Goal: Task Accomplishment & Management: Use online tool/utility

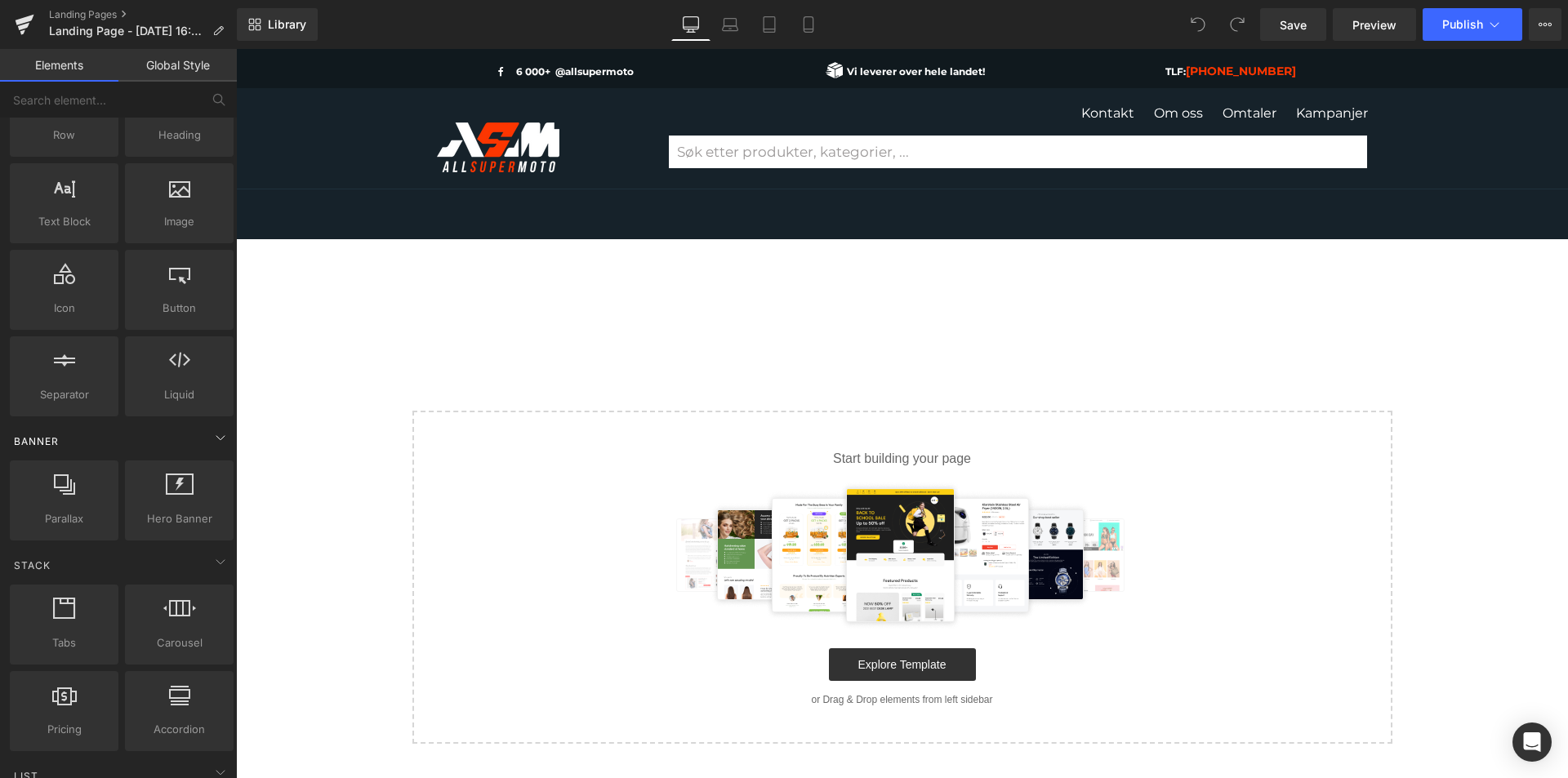
scroll to position [164, 0]
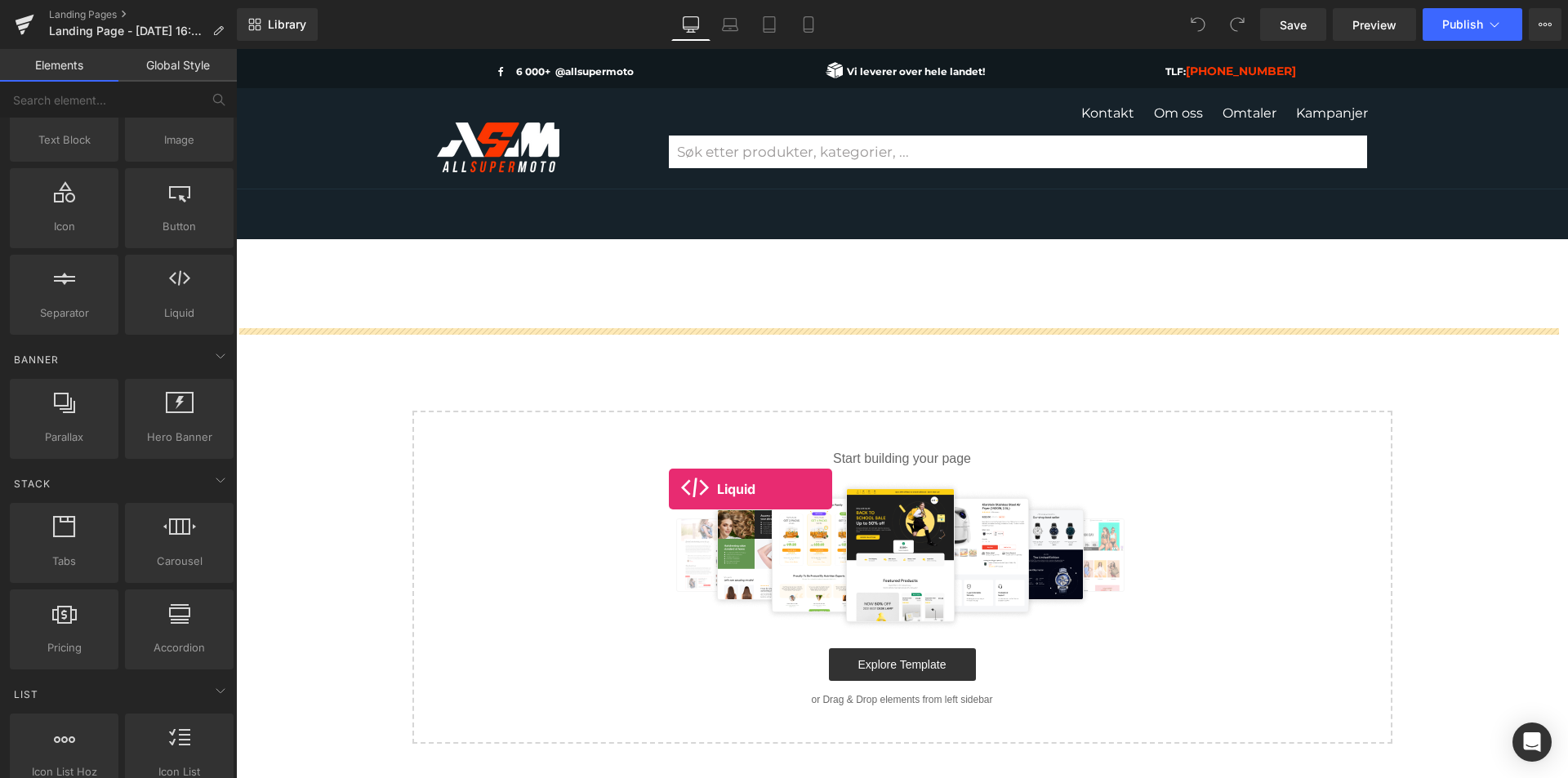
drag, startPoint x: 416, startPoint y: 337, endPoint x: 669, endPoint y: 490, distance: 295.7
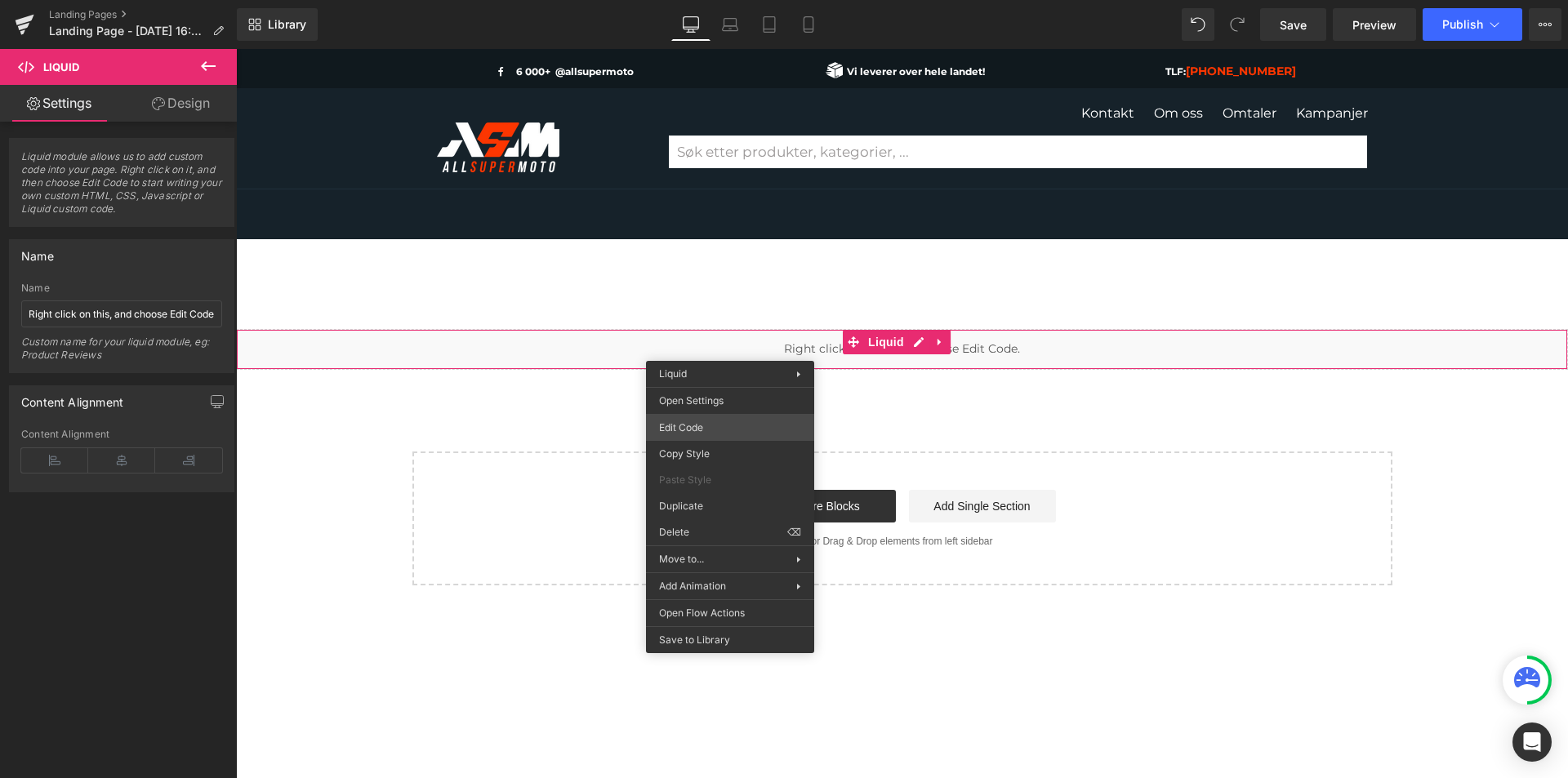
click at [725, 0] on div "Liquid You are previewing how the will restyle your page. You can not edit Elem…" at bounding box center [784, 0] width 1568 height 0
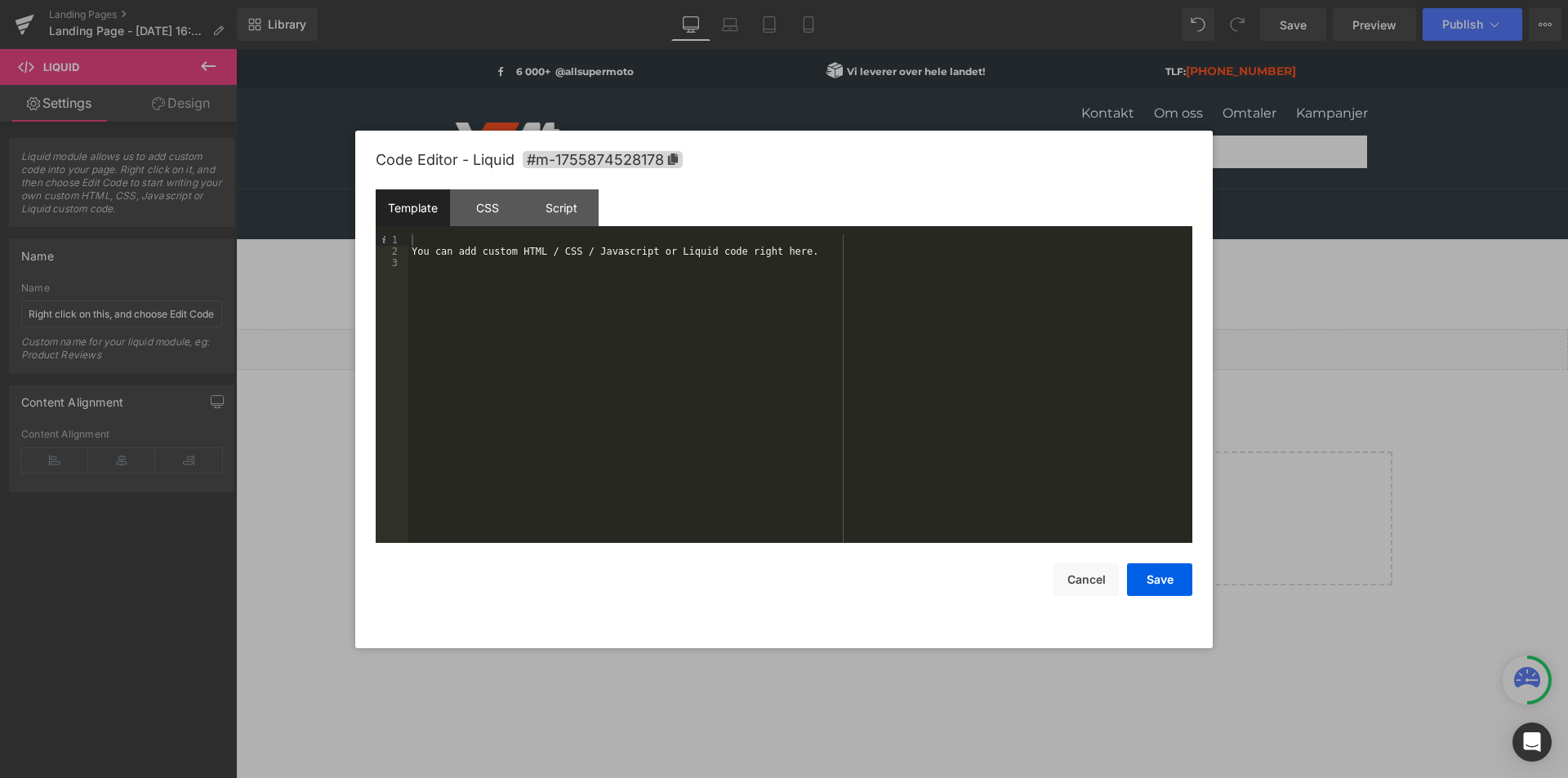
click at [569, 86] on div at bounding box center [784, 389] width 1568 height 778
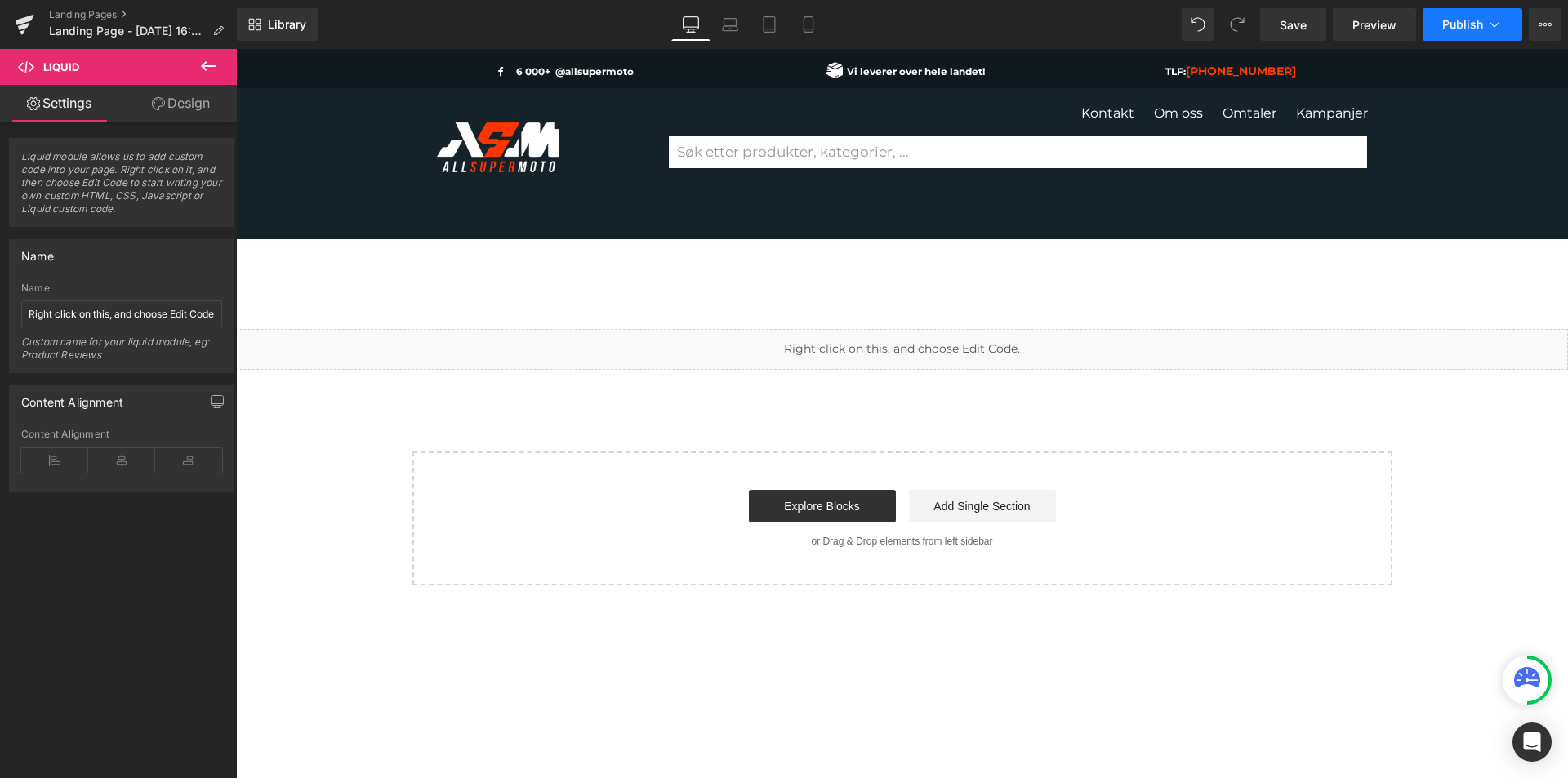
click at [1466, 26] on span "Publish" at bounding box center [1462, 25] width 41 height 13
click at [1560, 27] on button "View Live Page View with current Template Save Template to Library Schedule Pub…" at bounding box center [1545, 24] width 32 height 32
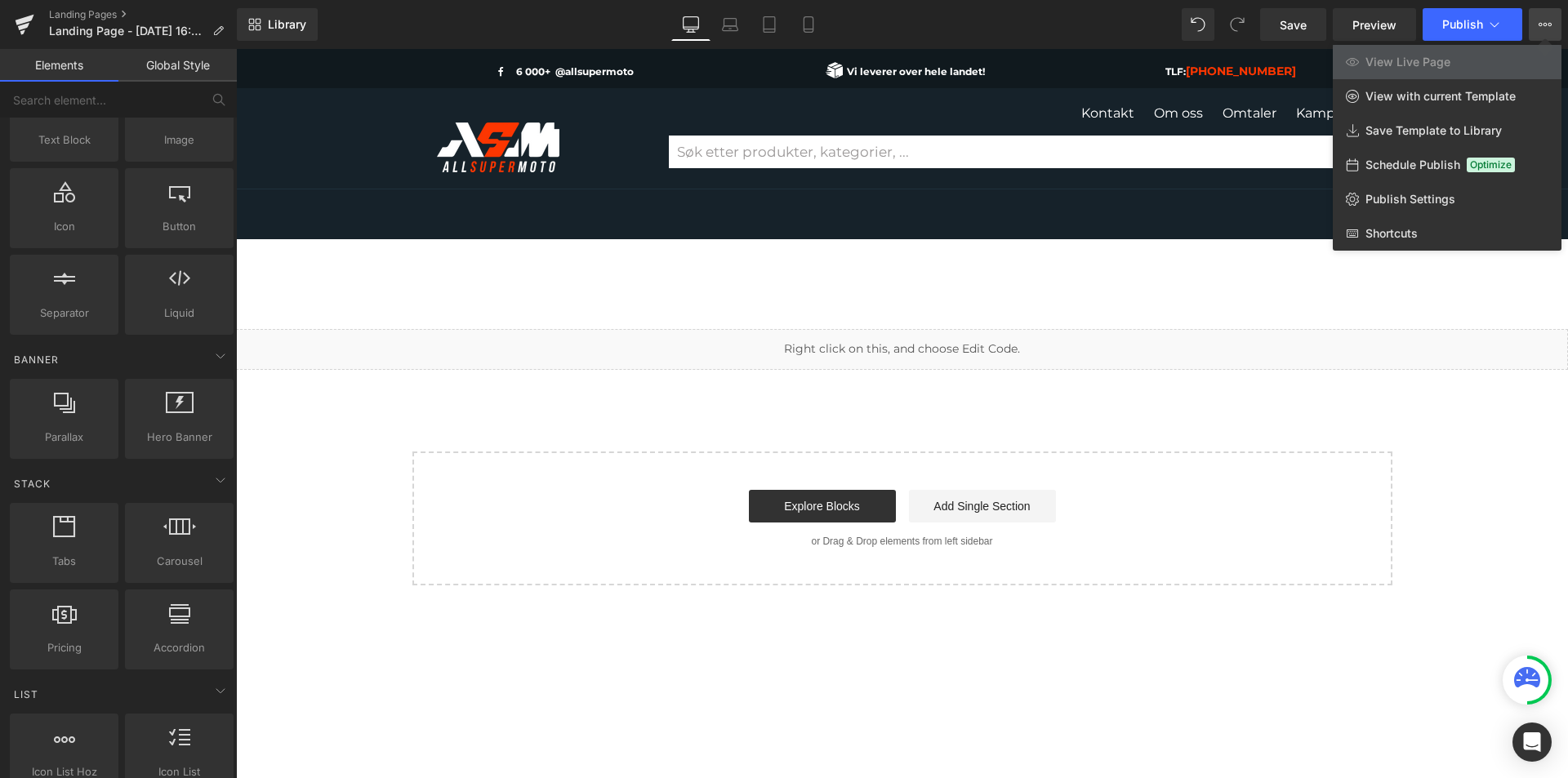
drag, startPoint x: 800, startPoint y: 347, endPoint x: 532, endPoint y: 301, distance: 271.9
click at [800, 347] on div at bounding box center [902, 413] width 1332 height 729
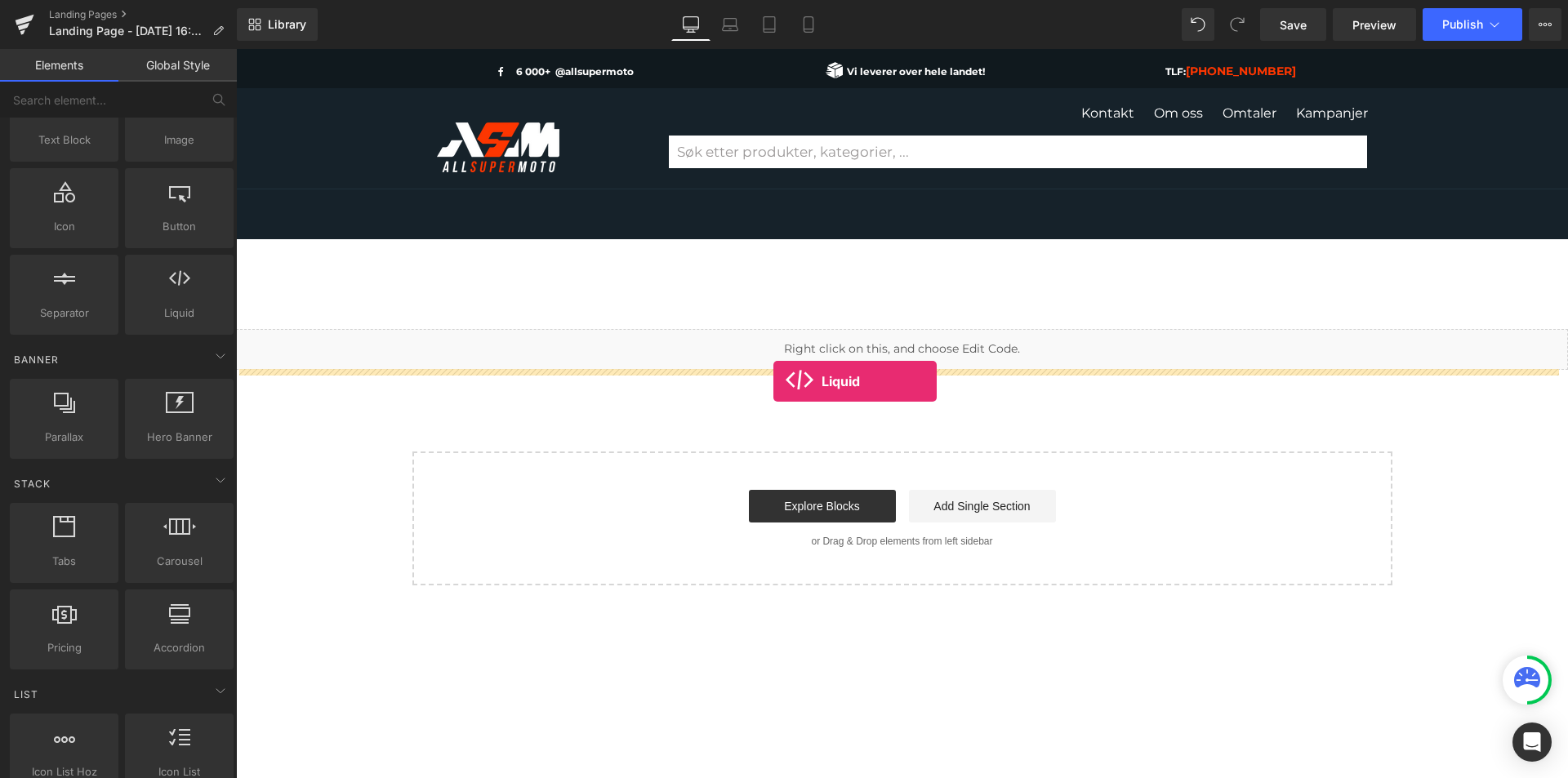
drag, startPoint x: 412, startPoint y: 345, endPoint x: 767, endPoint y: 382, distance: 356.9
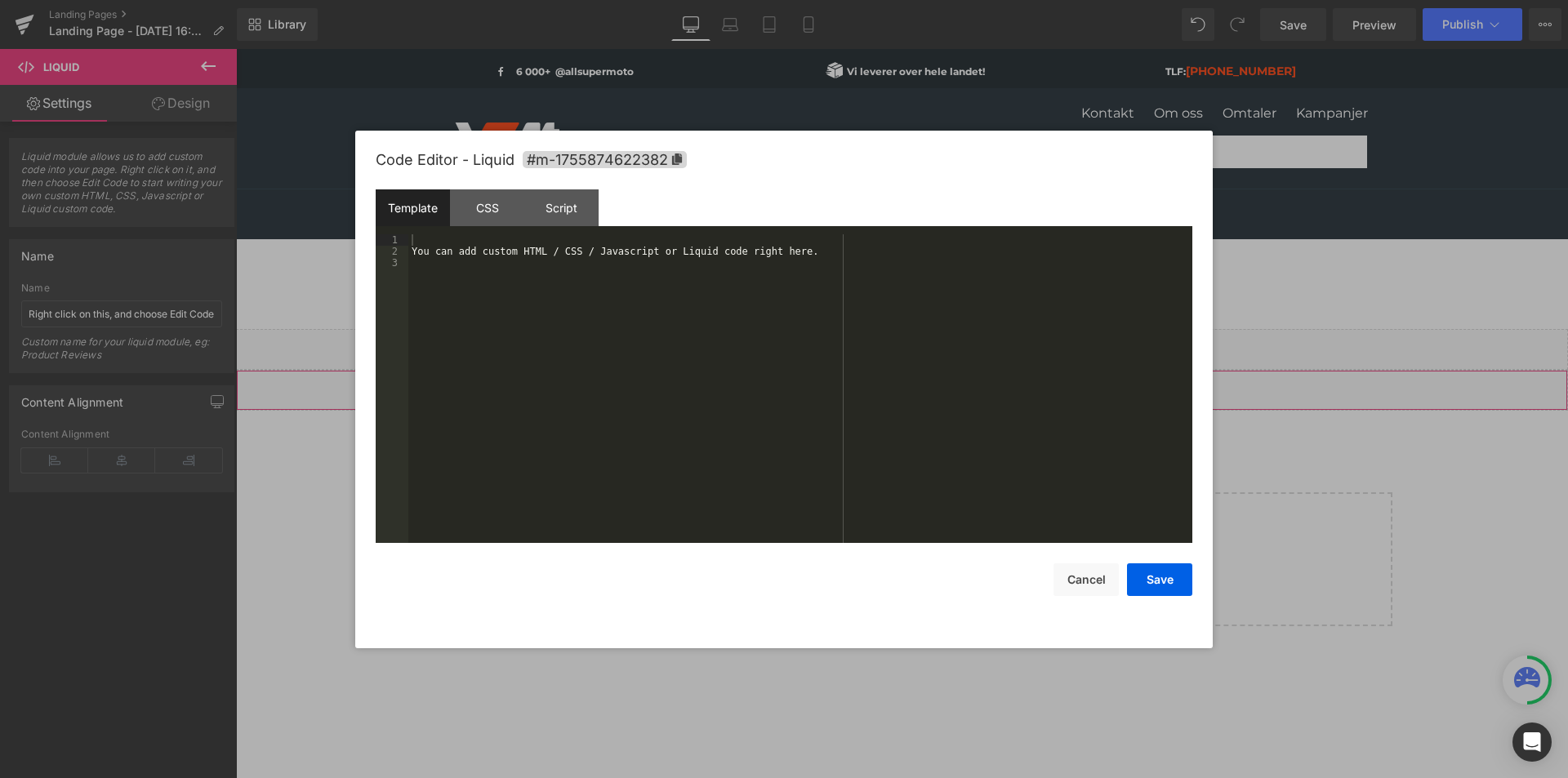
click at [815, 0] on div "Liquid You are previewing how the will restyle your page. You can not edit Elem…" at bounding box center [784, 0] width 1568 height 0
click at [1092, 582] on button "Cancel" at bounding box center [1086, 579] width 66 height 32
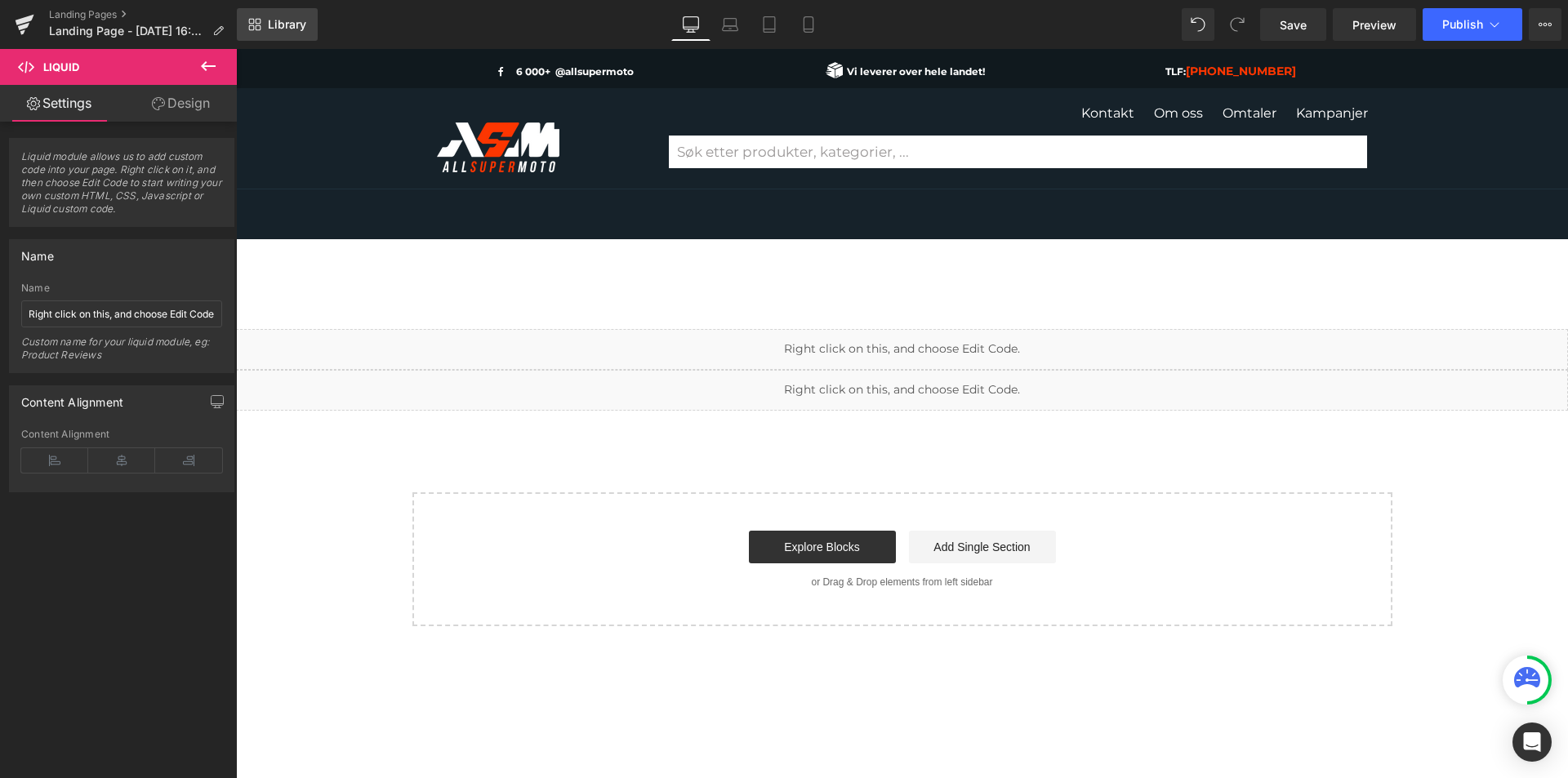
click at [259, 17] on link "Library" at bounding box center [277, 24] width 81 height 32
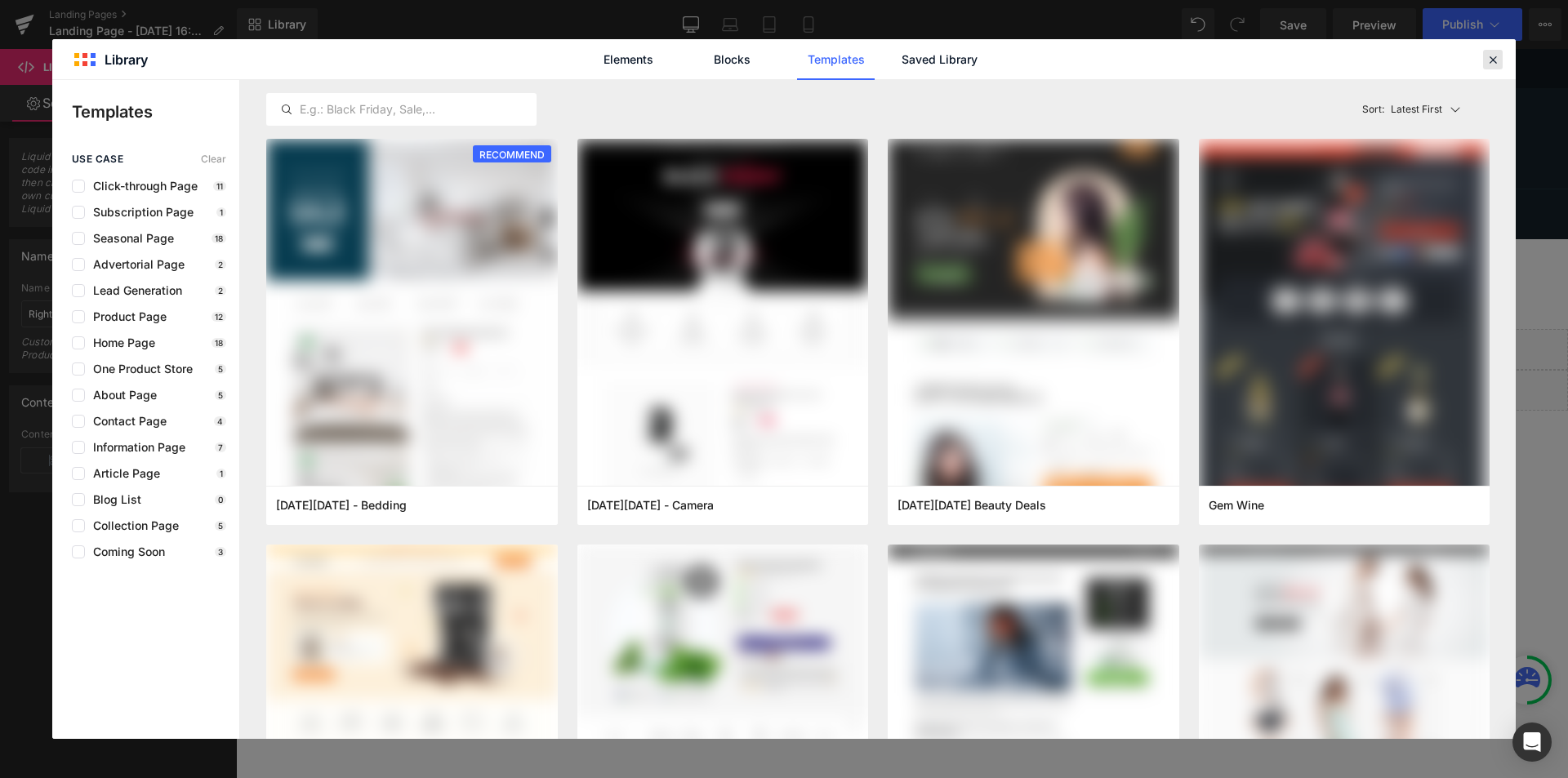
drag, startPoint x: 1496, startPoint y: 53, endPoint x: 1258, endPoint y: 13, distance: 241.3
click at [1496, 53] on icon at bounding box center [1493, 60] width 15 height 15
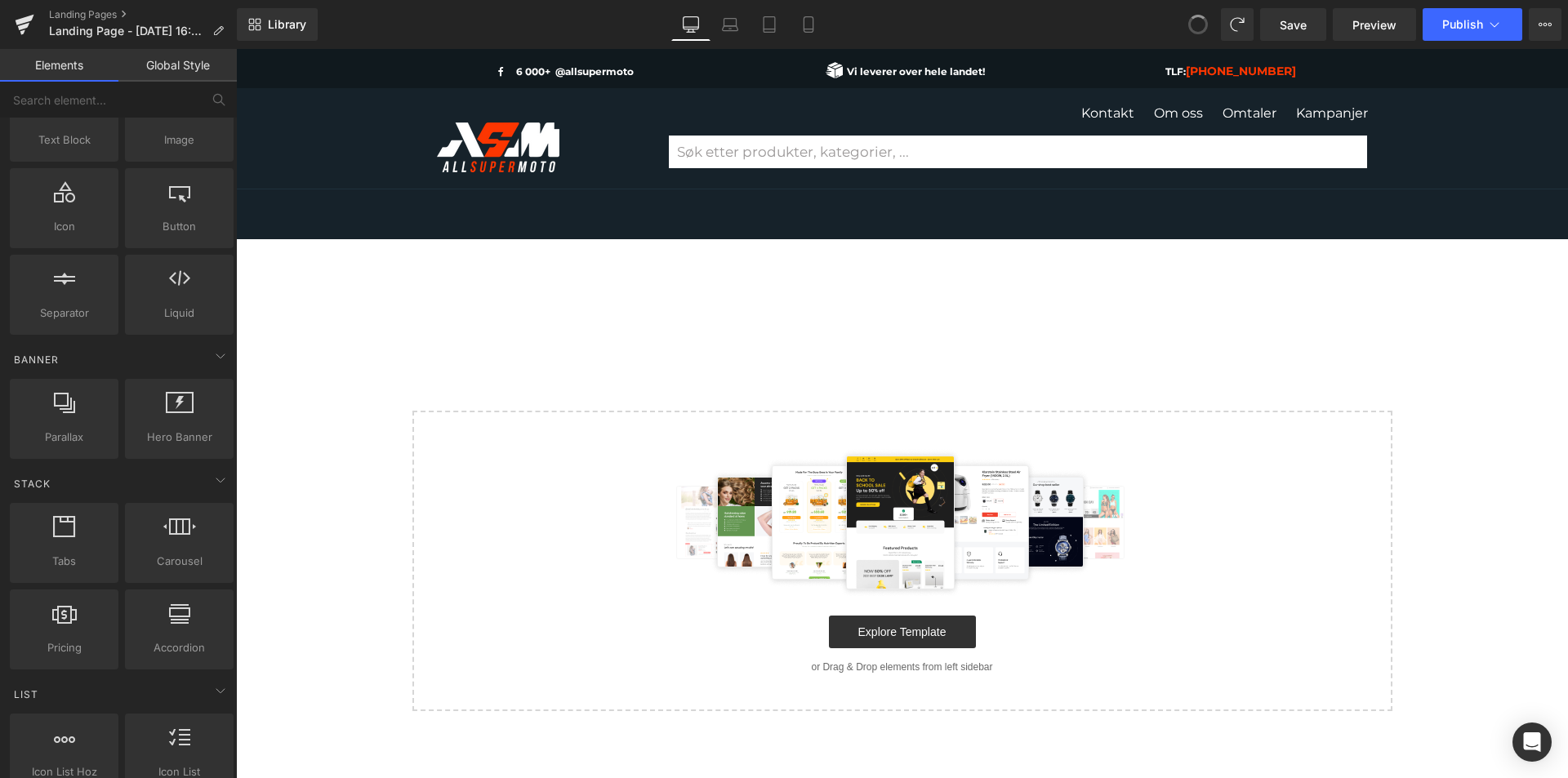
click at [1198, 23] on span at bounding box center [1198, 24] width 27 height 27
click at [1198, 23] on icon at bounding box center [1199, 25] width 15 height 15
